Goal: Task Accomplishment & Management: Use online tool/utility

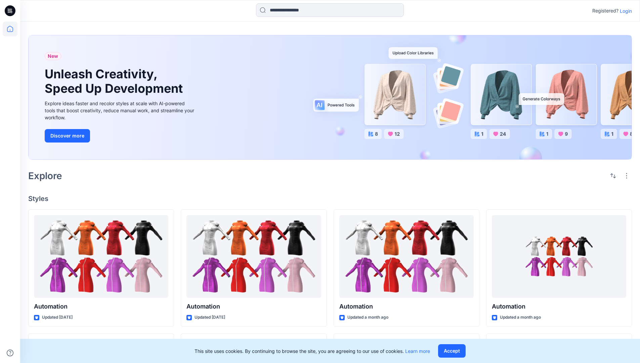
click at [625, 11] on p "Login" at bounding box center [626, 10] width 12 height 7
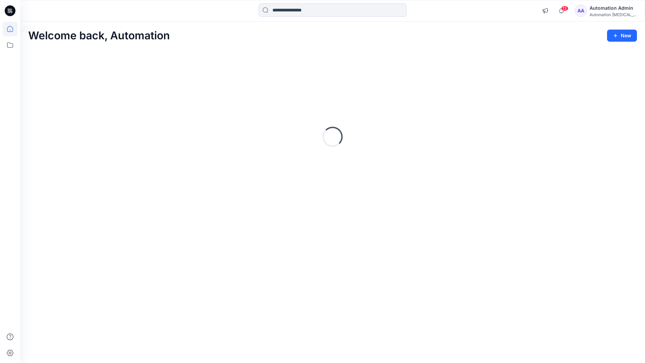
click at [13, 29] on icon at bounding box center [10, 29] width 6 height 6
click at [12, 44] on icon at bounding box center [10, 45] width 15 height 15
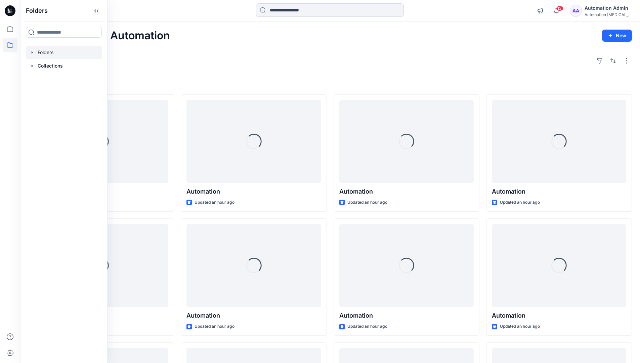
click at [49, 55] on div at bounding box center [64, 52] width 77 height 13
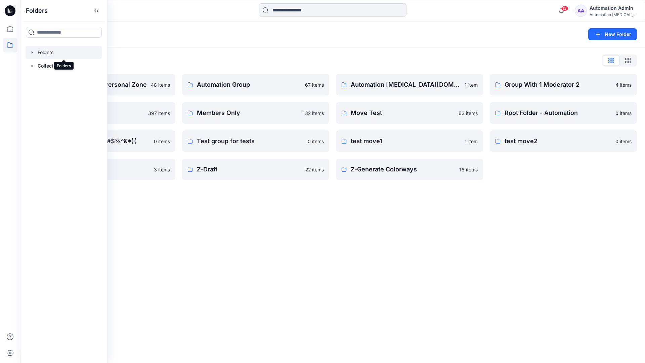
click at [281, 206] on div "Folders New Folder Folders List Automation Admin's Personal Zone 48 items membe…" at bounding box center [332, 193] width 625 height 342
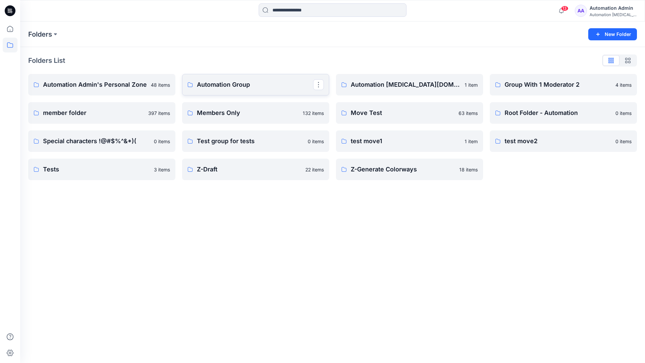
click at [236, 84] on p "Automation Group" at bounding box center [255, 84] width 116 height 9
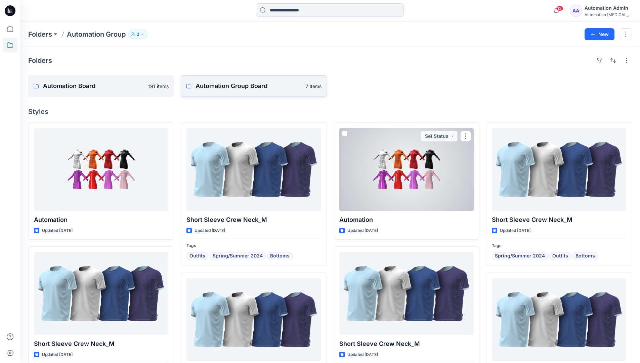
click at [246, 92] on link "Automation Group Board 7 items" at bounding box center [254, 86] width 146 height 22
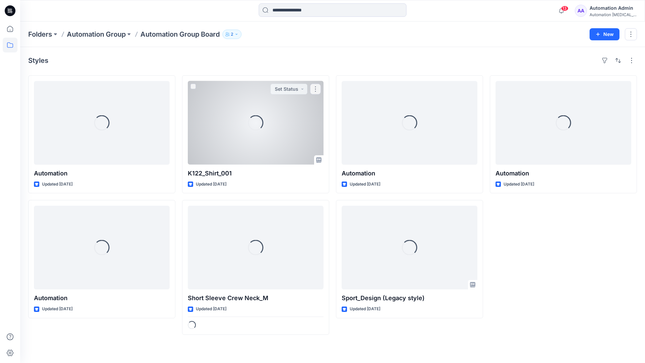
click at [9, 44] on icon at bounding box center [10, 45] width 15 height 15
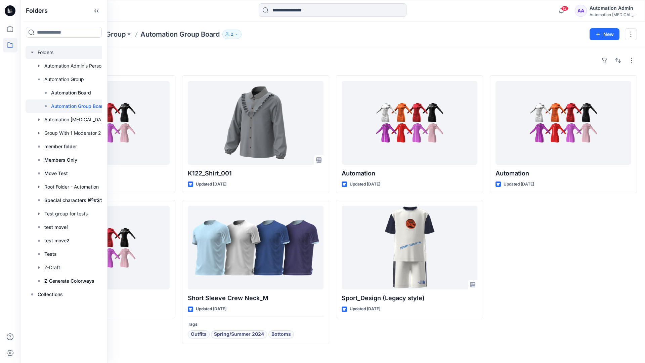
click at [41, 52] on div at bounding box center [73, 52] width 94 height 13
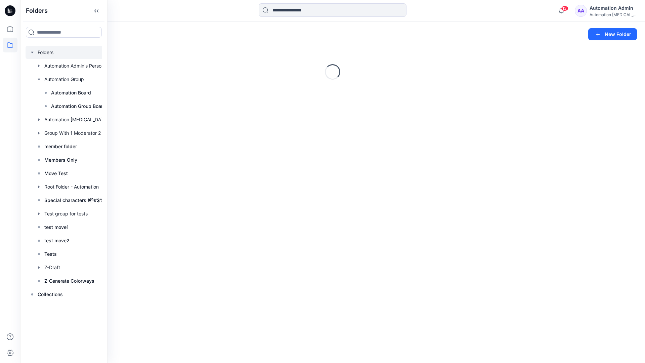
click at [33, 51] on icon "button" at bounding box center [32, 52] width 5 height 5
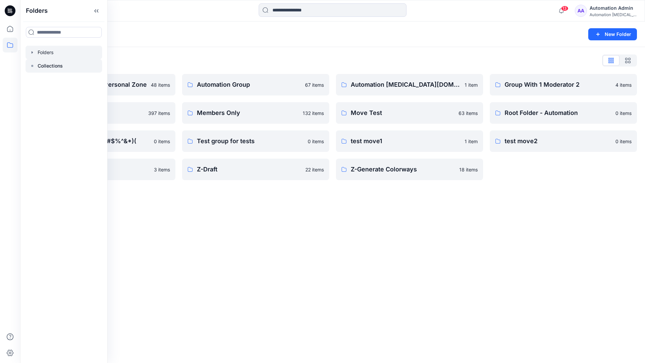
click at [44, 65] on p "Collections" at bounding box center [50, 66] width 25 height 8
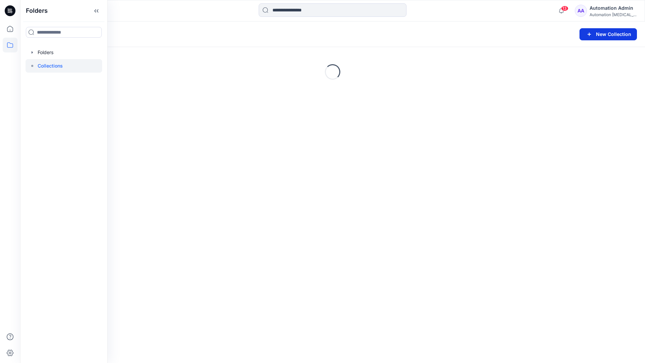
click at [596, 35] on button "New Collection" at bounding box center [608, 34] width 57 height 12
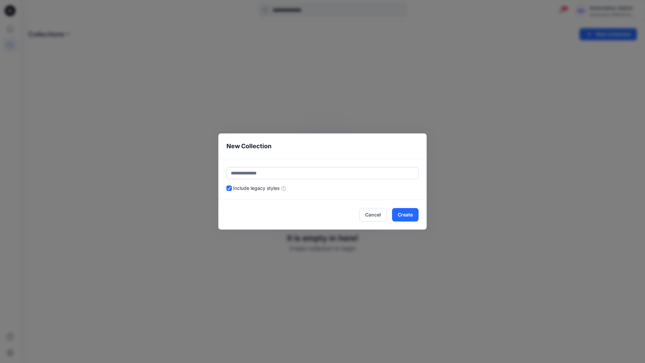
click at [302, 168] on input "text" at bounding box center [323, 173] width 192 height 12
type input "**********"
click at [410, 216] on button "Create" at bounding box center [405, 214] width 27 height 13
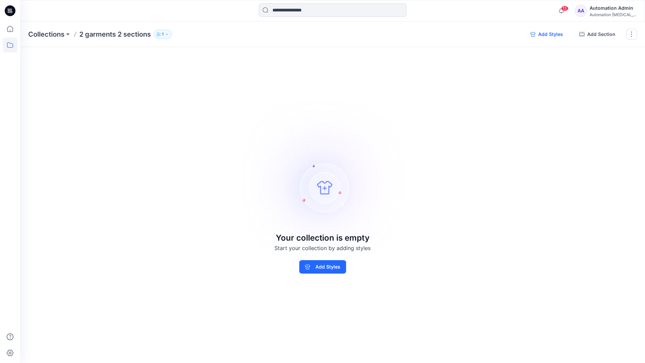
click at [545, 36] on button "Add Styles" at bounding box center [547, 34] width 44 height 11
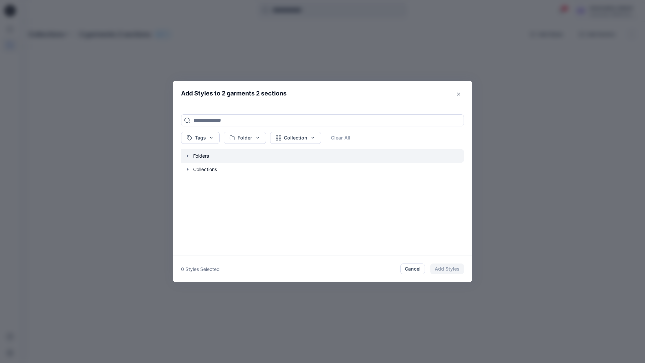
click at [188, 156] on icon "button" at bounding box center [187, 156] width 1 height 2
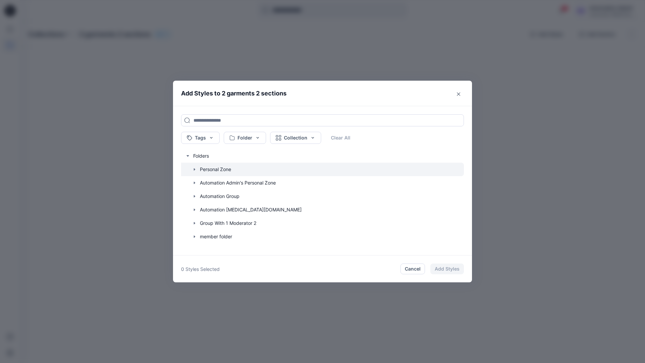
click at [194, 168] on icon "button" at bounding box center [194, 169] width 5 height 5
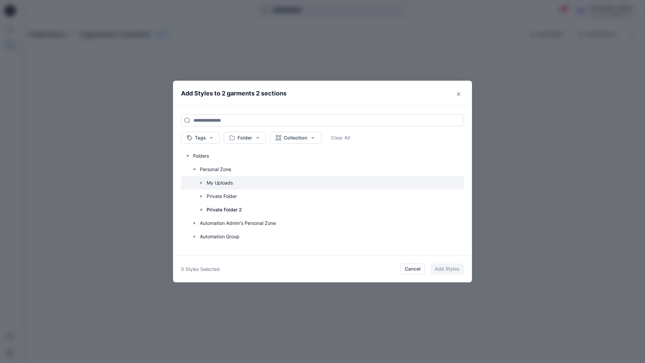
click at [201, 182] on icon "button" at bounding box center [201, 182] width 5 height 5
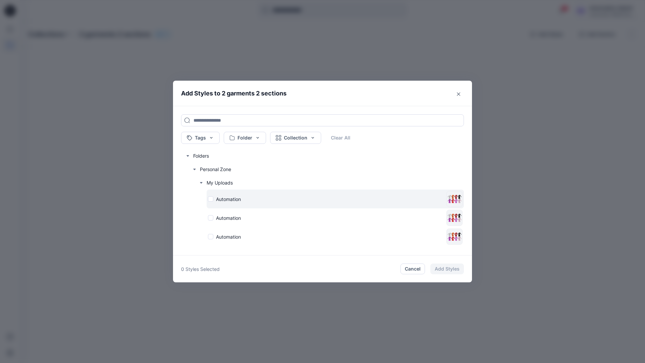
click at [211, 199] on div "Automation" at bounding box center [326, 199] width 236 height 7
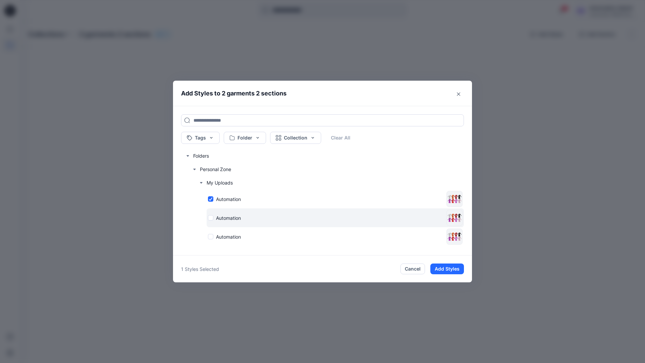
click at [211, 218] on div "Automation" at bounding box center [326, 217] width 236 height 7
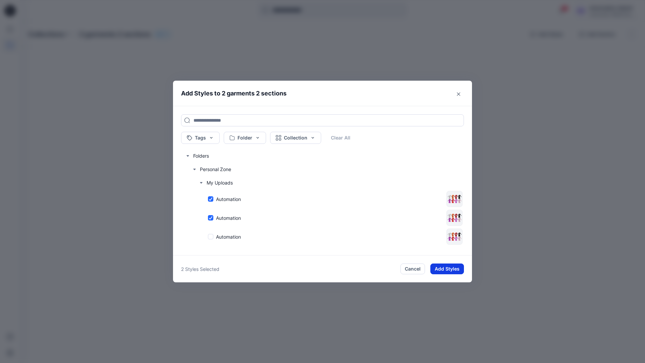
click at [453, 267] on button "Add Styles" at bounding box center [448, 269] width 34 height 11
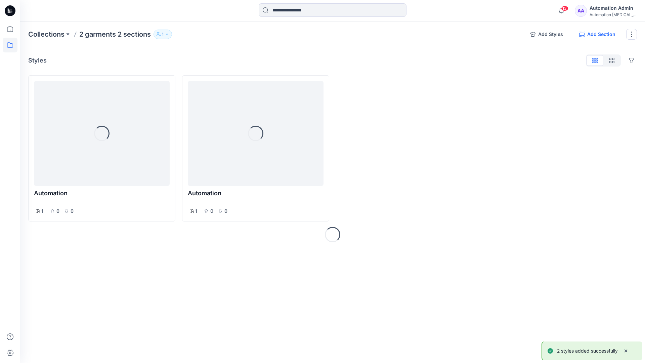
click at [605, 35] on button "Add Section" at bounding box center [597, 34] width 47 height 11
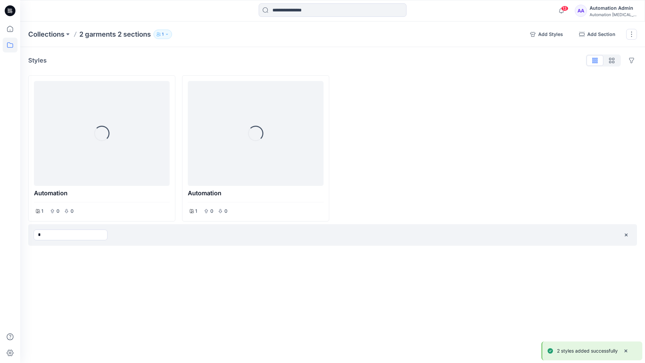
type input "*"
click at [385, 265] on div "Collections 2 garments 2 sections 1 Add Styles Add Section Rename Collection Cl…" at bounding box center [332, 193] width 625 height 342
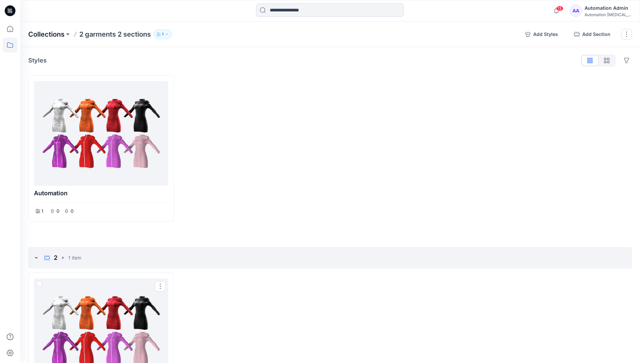
click at [53, 32] on p "Collections" at bounding box center [46, 34] width 36 height 9
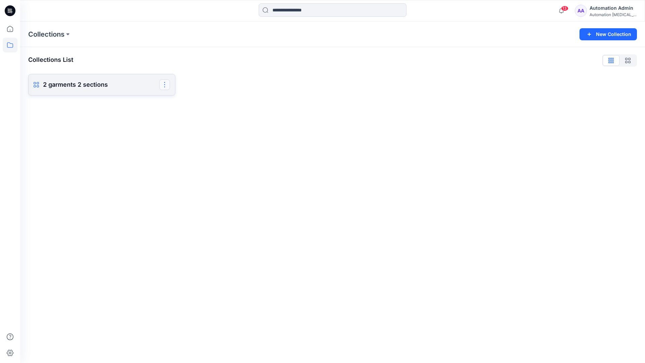
click at [168, 87] on button "button" at bounding box center [164, 84] width 11 height 11
click at [130, 146] on button "Delete Collection" at bounding box center [132, 146] width 73 height 12
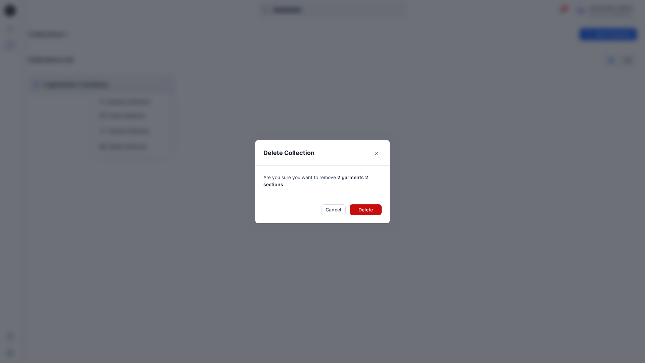
click at [367, 209] on button "Delete" at bounding box center [366, 209] width 32 height 11
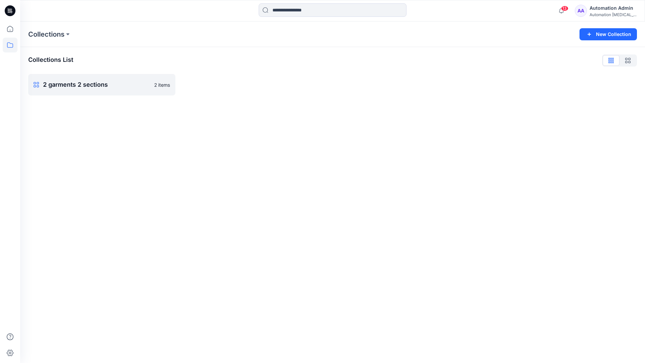
click at [615, 13] on div "Automation [MEDICAL_DATA]..." at bounding box center [613, 14] width 47 height 5
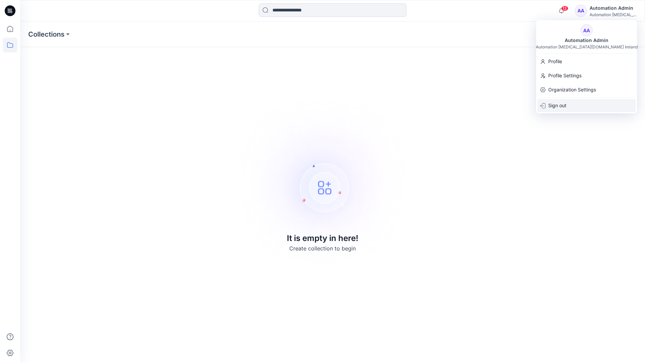
click at [579, 108] on div "Sign out" at bounding box center [587, 105] width 98 height 13
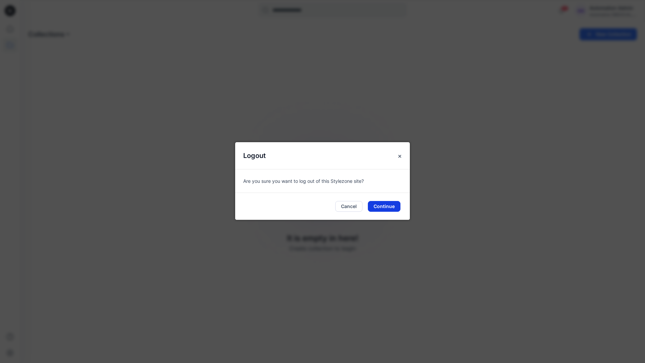
click at [388, 206] on button "Continue" at bounding box center [384, 206] width 33 height 11
